Goal: Task Accomplishment & Management: Use online tool/utility

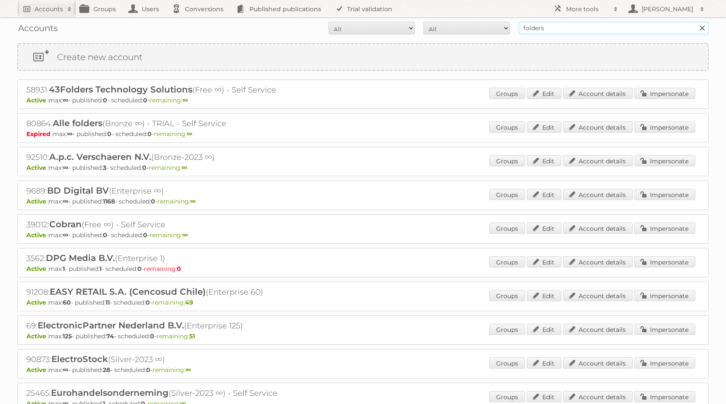
click at [562, 31] on input "folders" at bounding box center [613, 28] width 190 height 13
type input "heb [GEOGRAPHIC_DATA]"
click at [695, 22] on input "Search" at bounding box center [701, 28] width 13 height 13
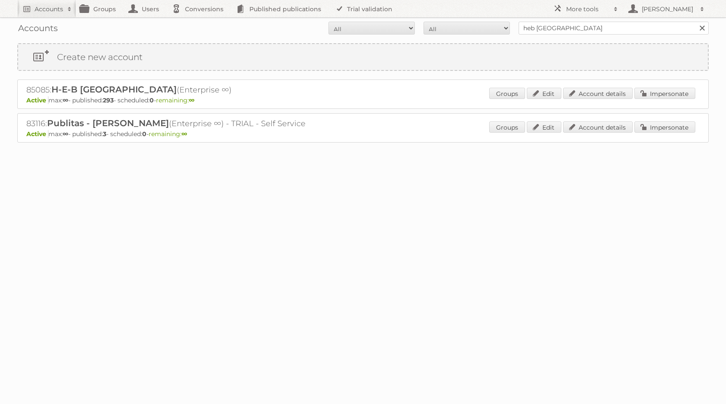
click at [648, 77] on div "Create new account 85085: H-E-B México (Enterprise ∞) Active max: ∞ - published…" at bounding box center [362, 110] width 691 height 134
click at [645, 95] on link "Impersonate" at bounding box center [664, 93] width 61 height 11
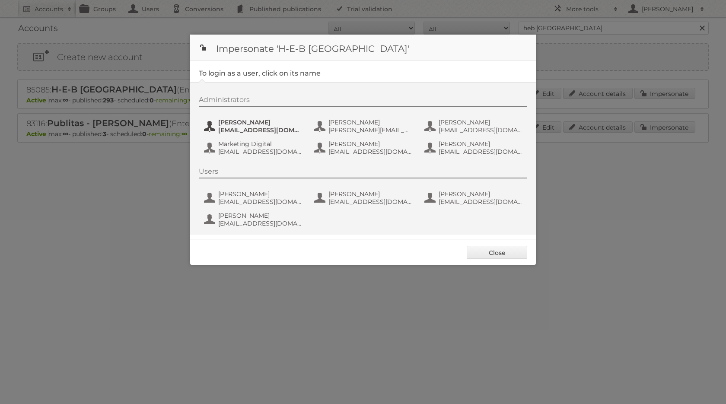
click at [259, 130] on span "[EMAIL_ADDRESS][DOMAIN_NAME]" at bounding box center [260, 130] width 84 height 8
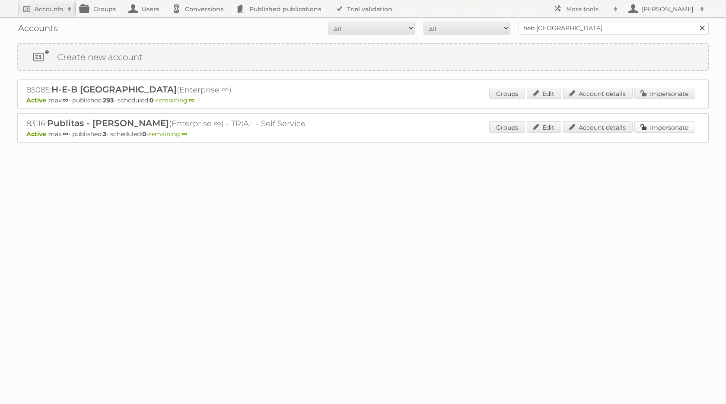
click at [673, 122] on link "Impersonate" at bounding box center [664, 126] width 61 height 11
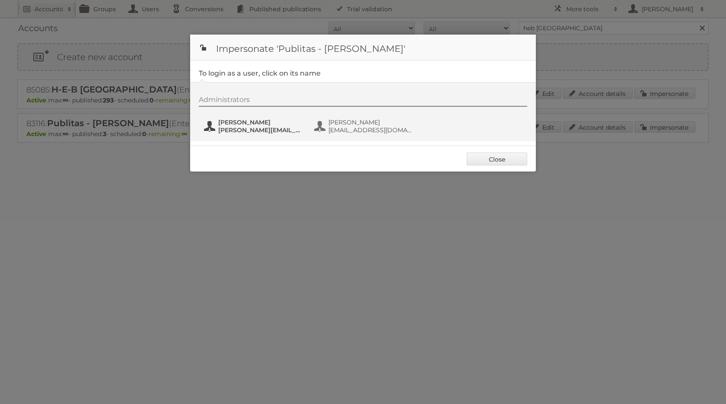
click at [264, 127] on span "[PERSON_NAME][EMAIL_ADDRESS][DOMAIN_NAME]" at bounding box center [260, 130] width 84 height 8
